Goal: Find specific page/section: Find specific page/section

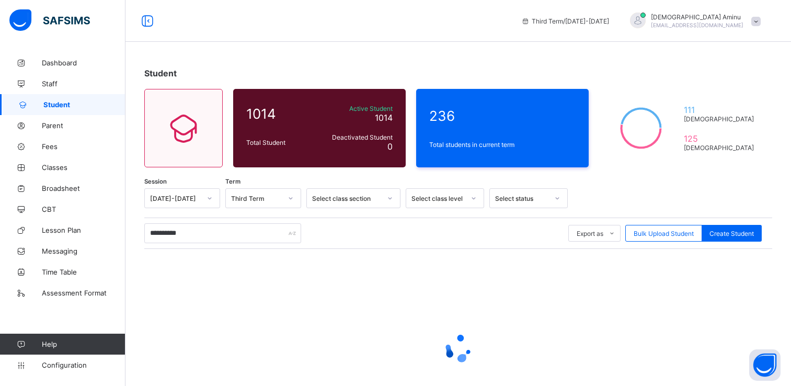
scroll to position [76, 0]
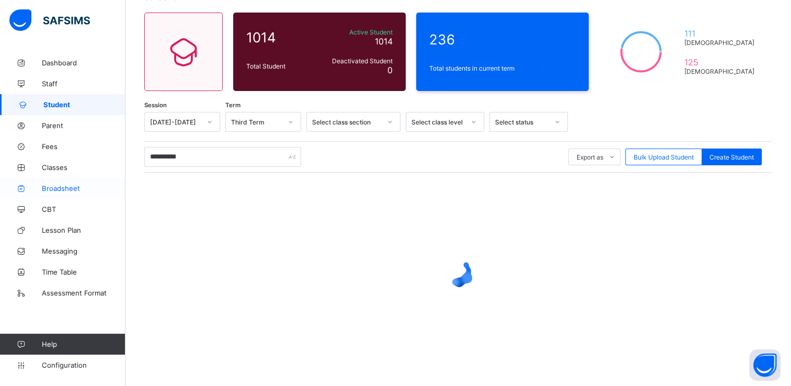
click at [75, 188] on span "Broadsheet" at bounding box center [84, 188] width 84 height 8
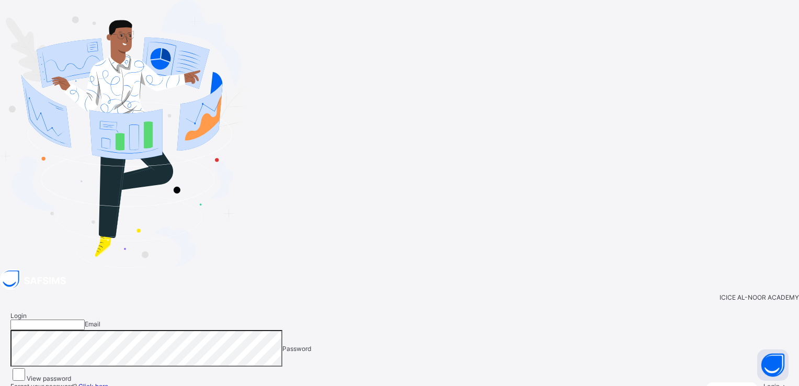
type input "**********"
